Goal: Transaction & Acquisition: Purchase product/service

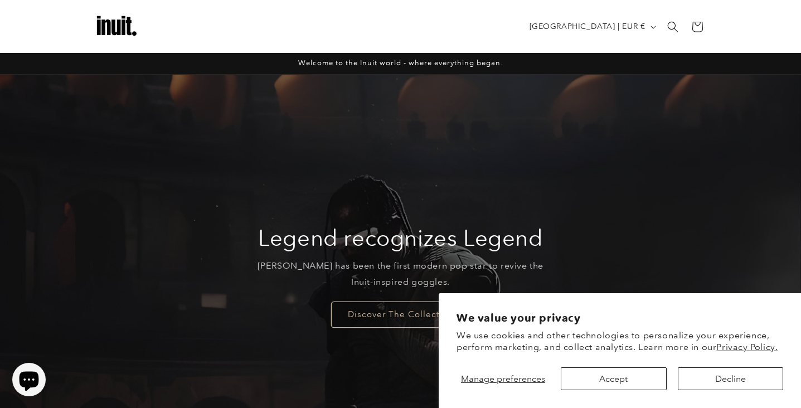
scroll to position [425, 0]
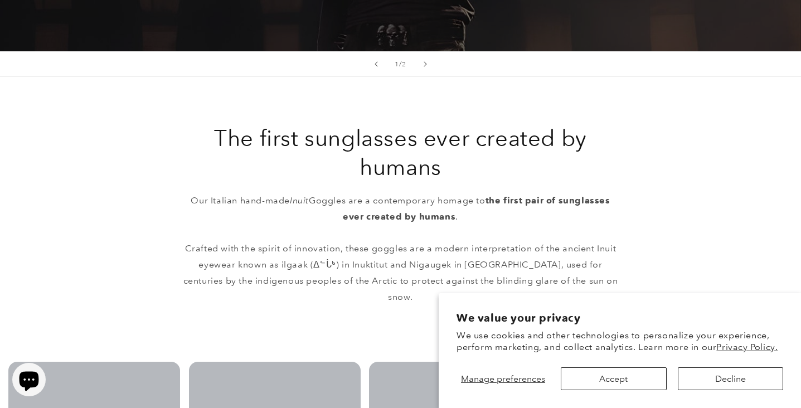
click at [723, 389] on button "Decline" at bounding box center [730, 378] width 105 height 23
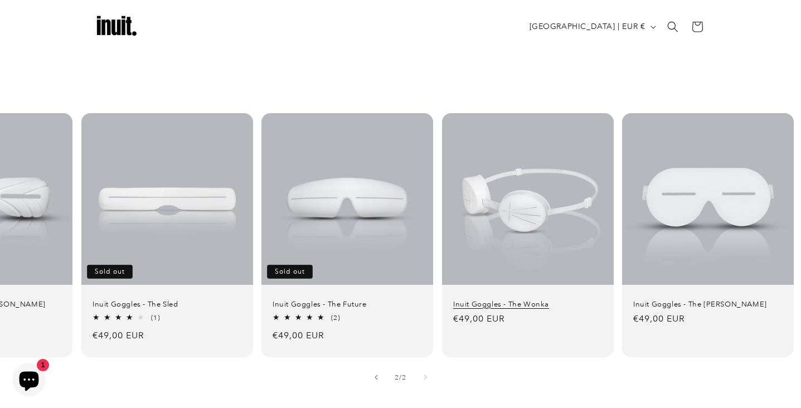
scroll to position [0, 109]
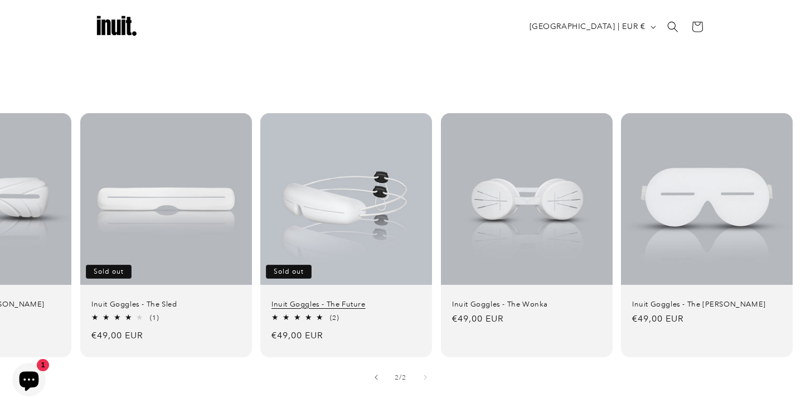
click at [378, 299] on link "Inuit Goggles - The Future" at bounding box center [346, 303] width 149 height 9
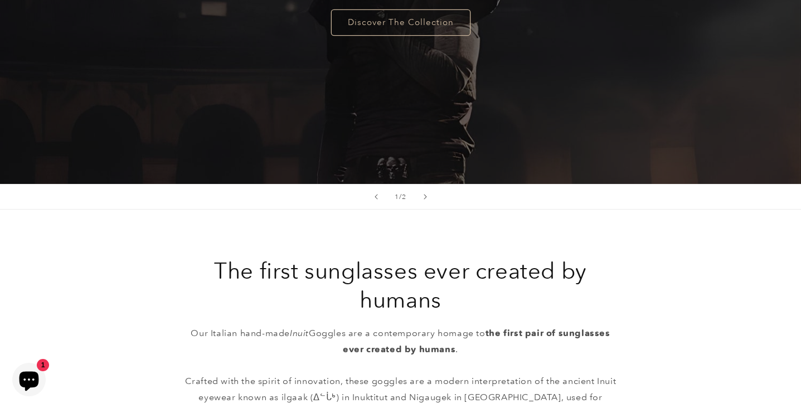
scroll to position [524, 0]
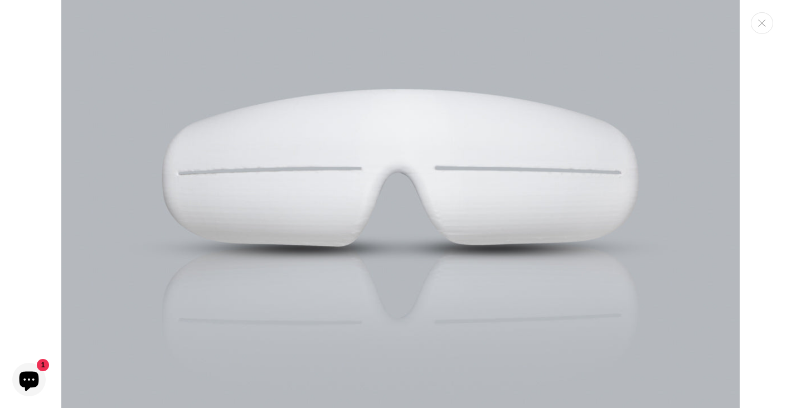
scroll to position [177, 0]
click at [313, 277] on img "Media gallery" at bounding box center [400, 173] width 679 height 679
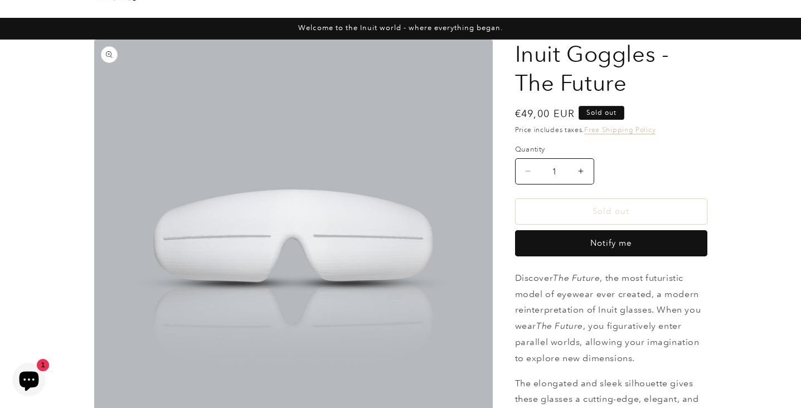
scroll to position [43, 0]
